Goal: Navigation & Orientation: Find specific page/section

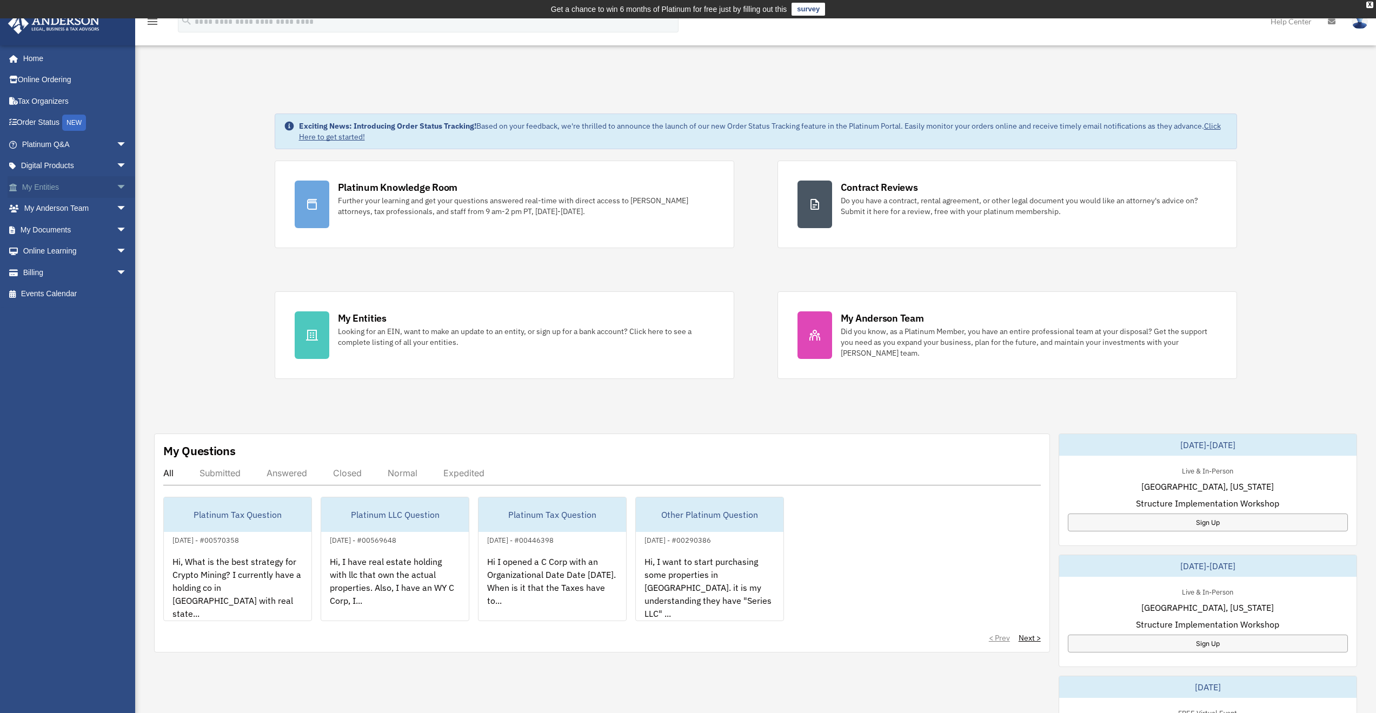
click at [38, 186] on link "My Entities arrow_drop_down" at bounding box center [76, 187] width 136 height 22
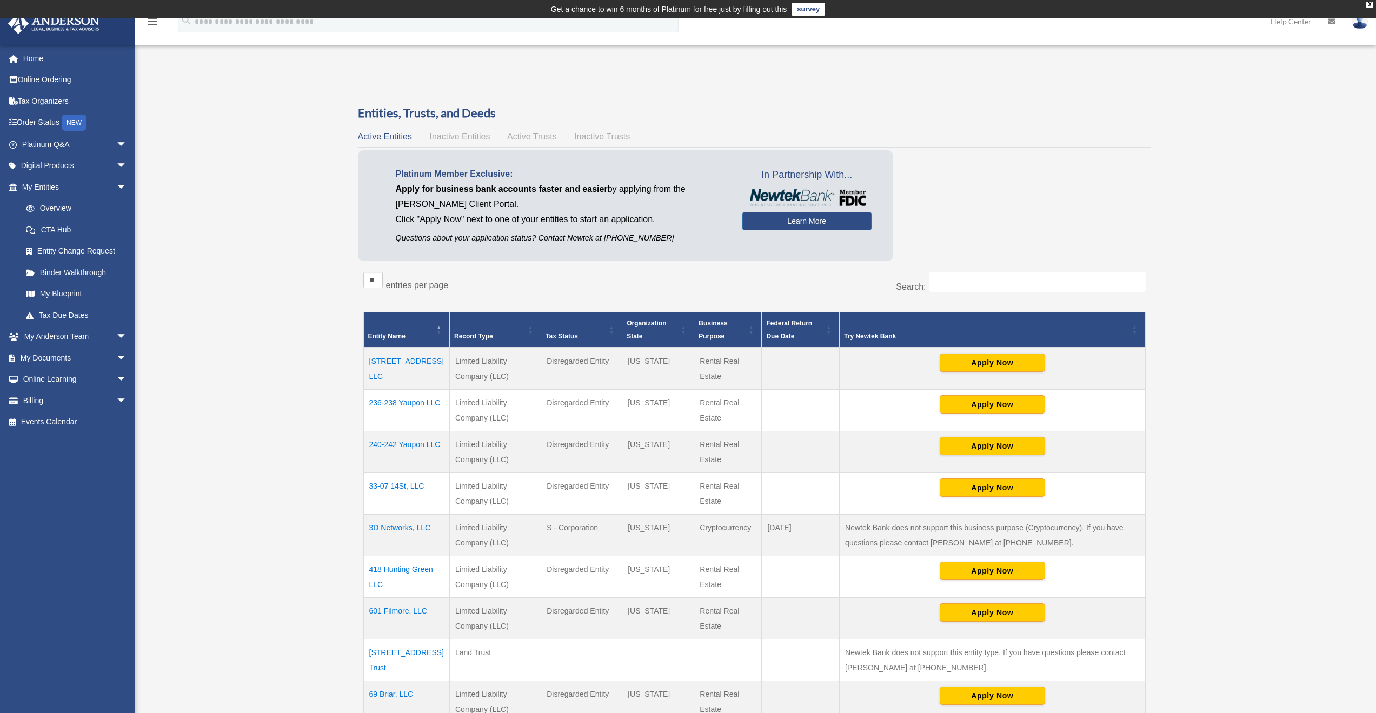
scroll to position [180, 0]
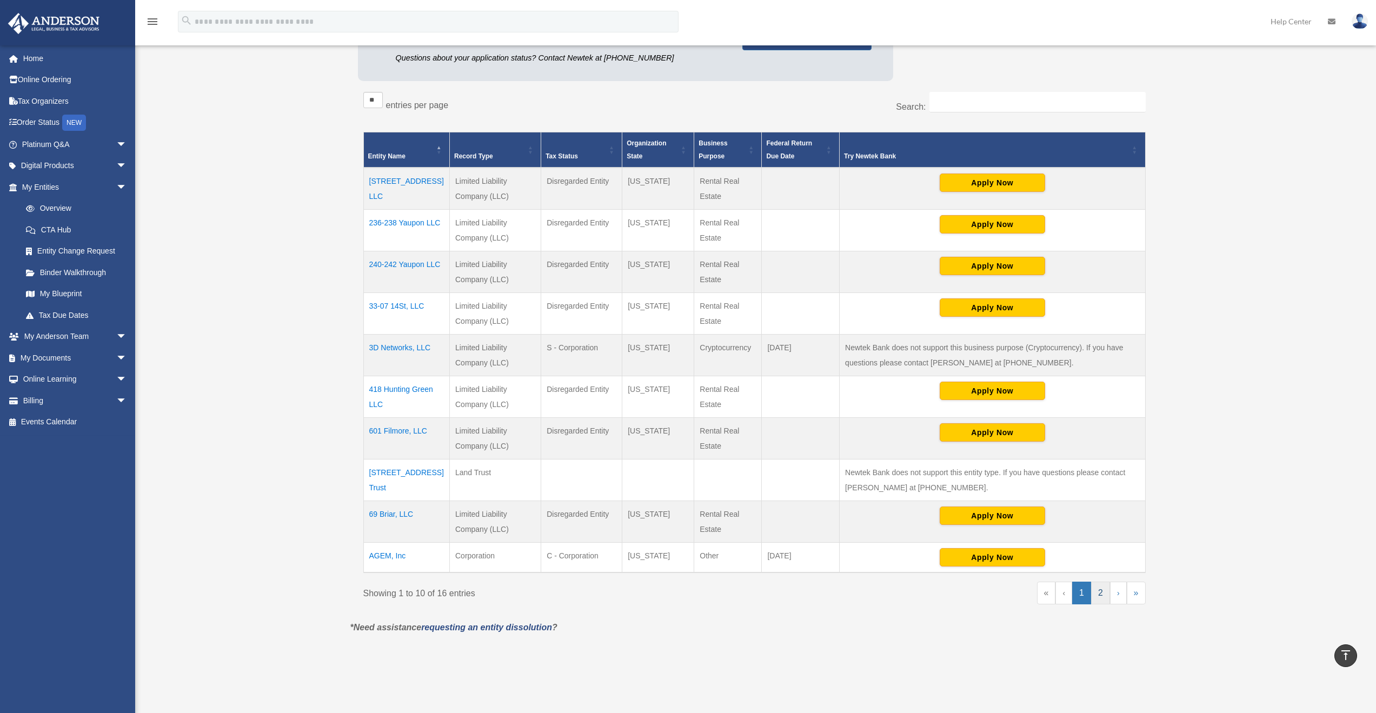
click at [1102, 596] on link "2" at bounding box center [1100, 593] width 19 height 23
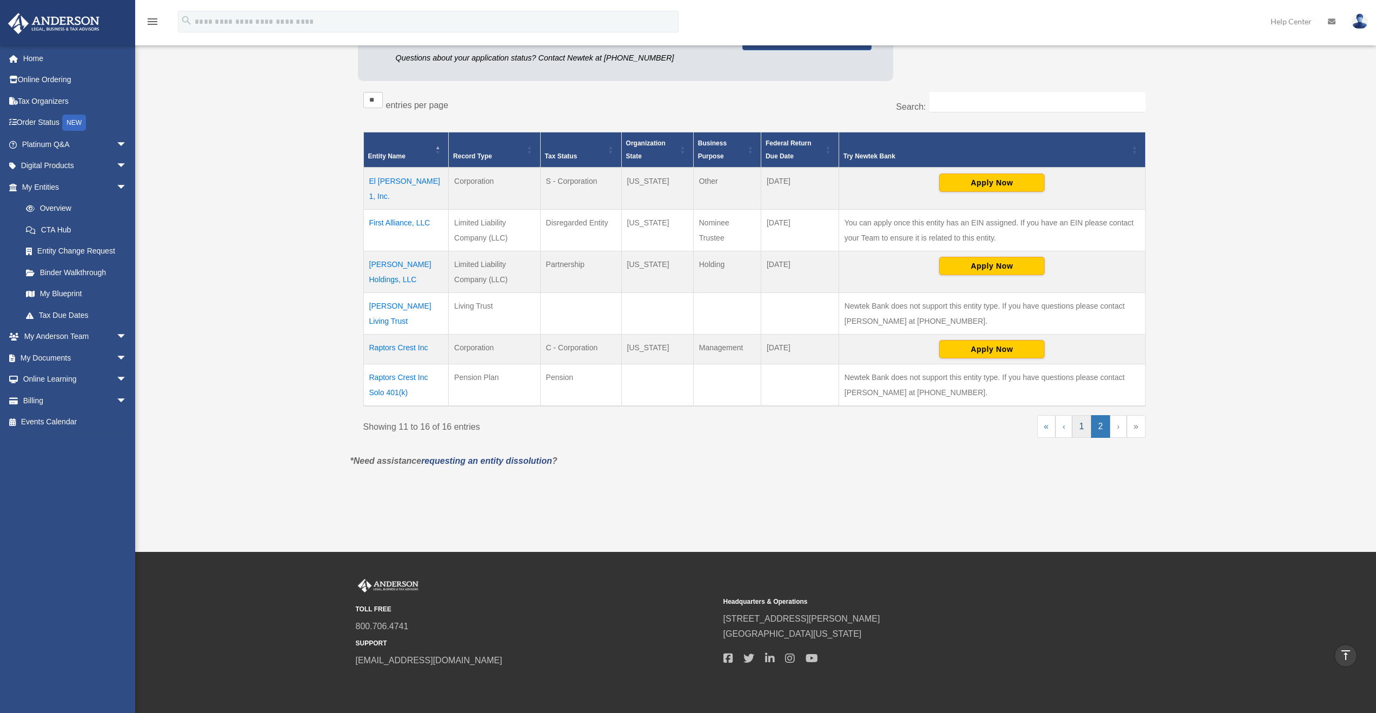
click at [1081, 415] on link "1" at bounding box center [1081, 426] width 19 height 23
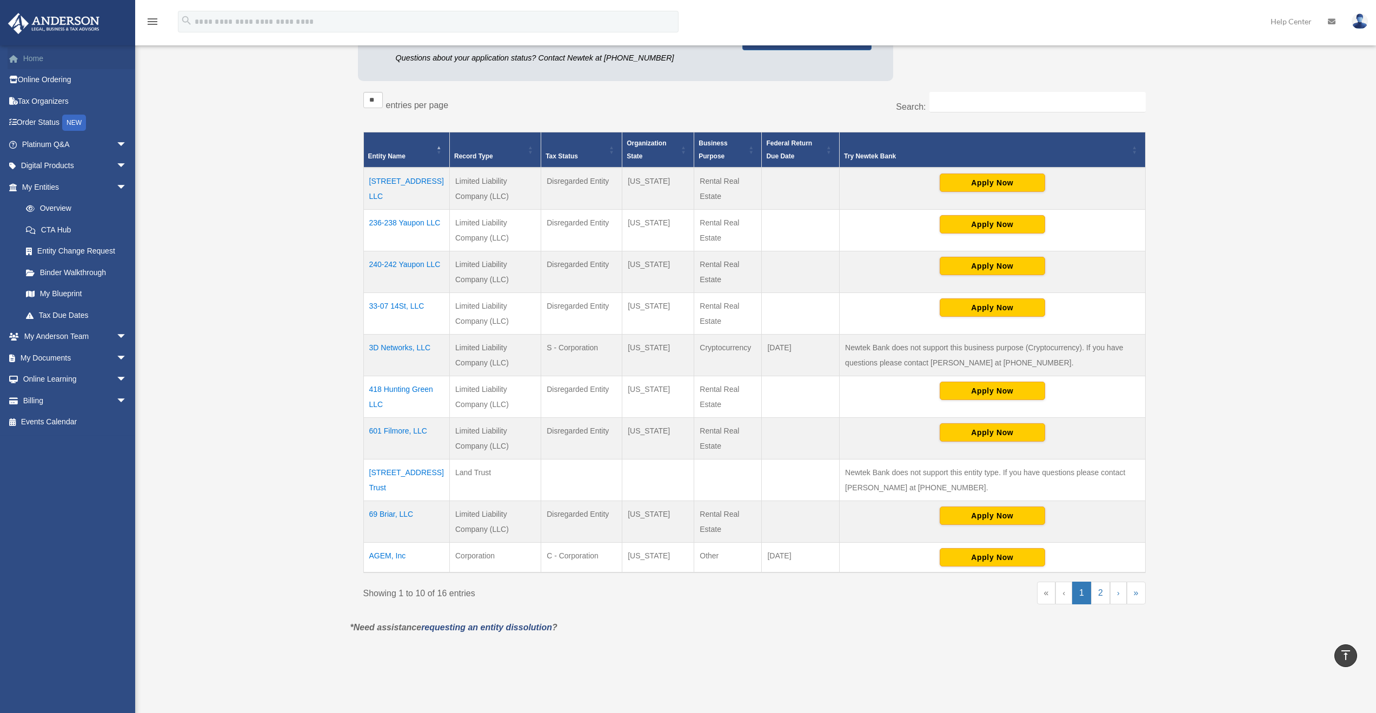
click at [30, 57] on link "Home" at bounding box center [76, 59] width 136 height 22
